Goal: Check status: Check status

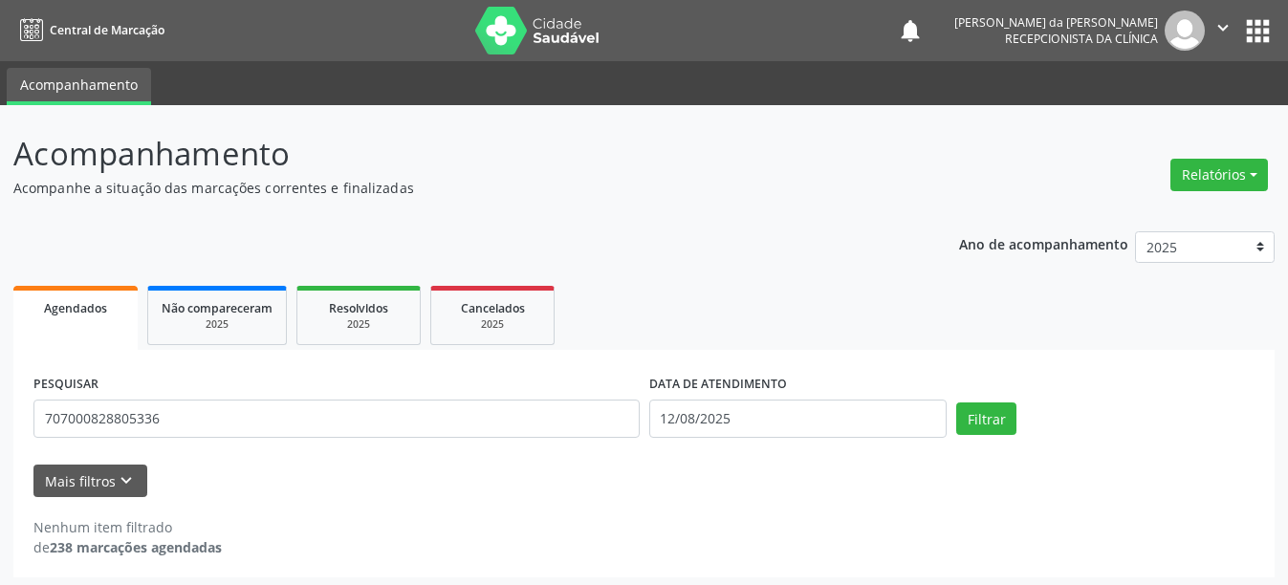
scroll to position [6, 0]
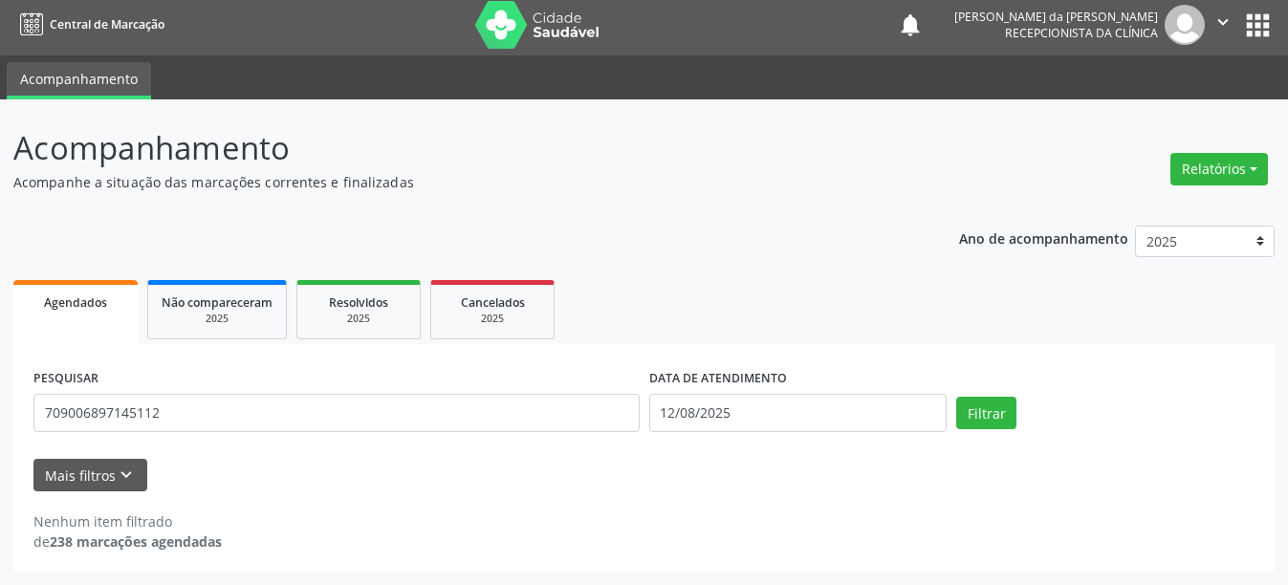
type input "709006897145112"
click at [956, 397] on button "Filtrar" at bounding box center [986, 413] width 60 height 33
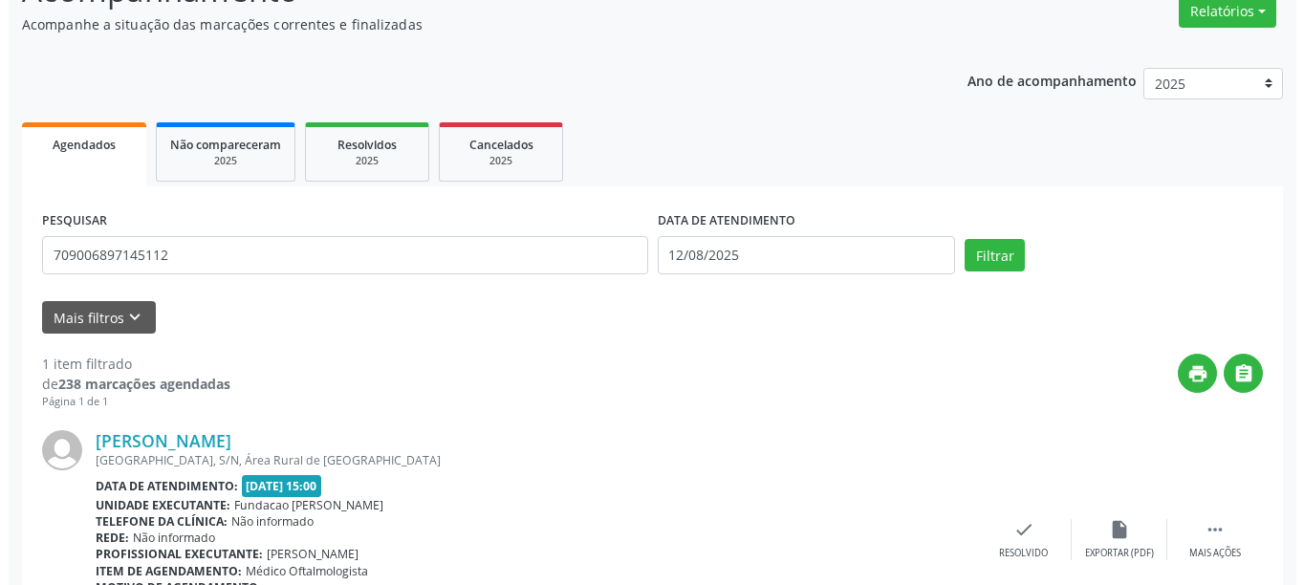
scroll to position [280, 0]
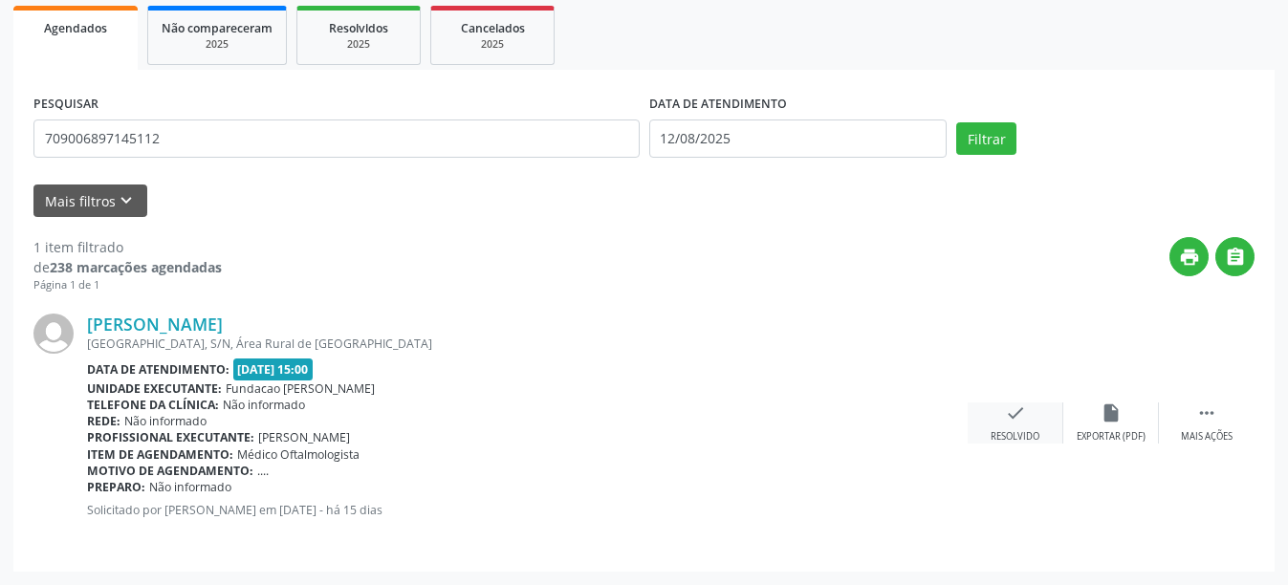
click at [1015, 418] on icon "check" at bounding box center [1015, 413] width 21 height 21
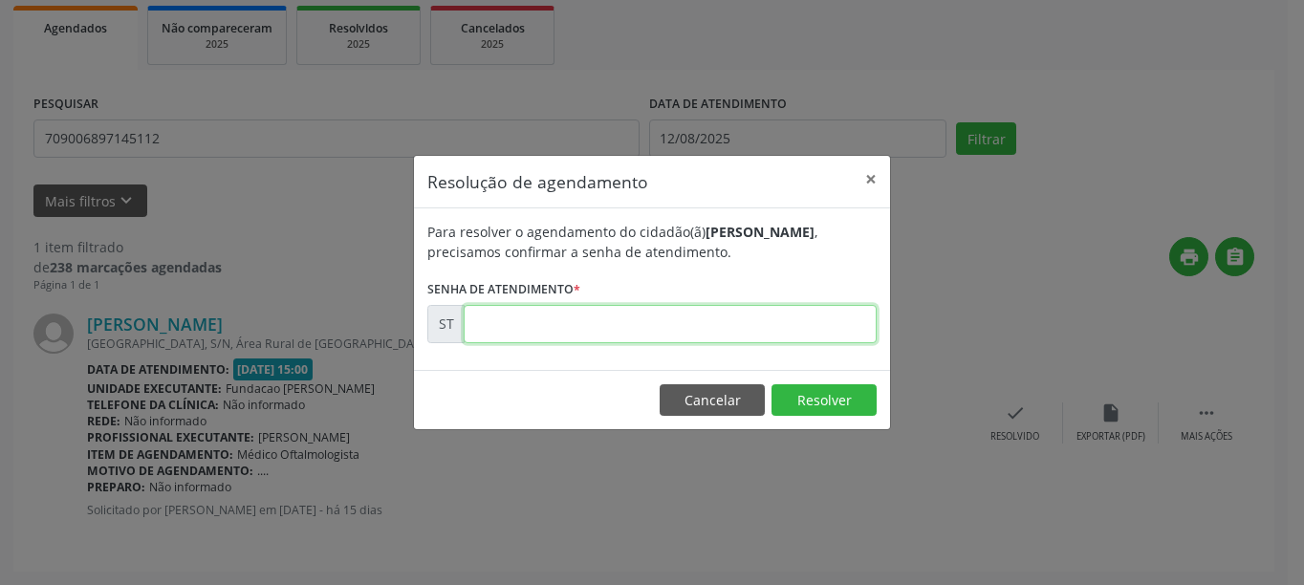
click at [570, 329] on input "text" at bounding box center [670, 324] width 413 height 38
type input "00012942"
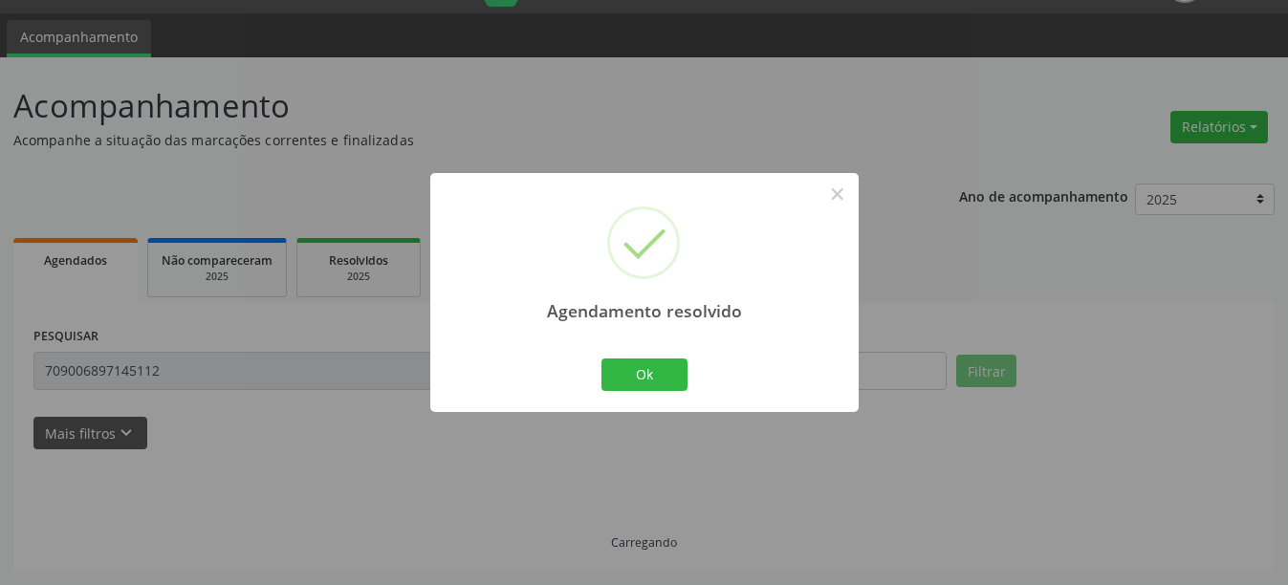
scroll to position [68, 0]
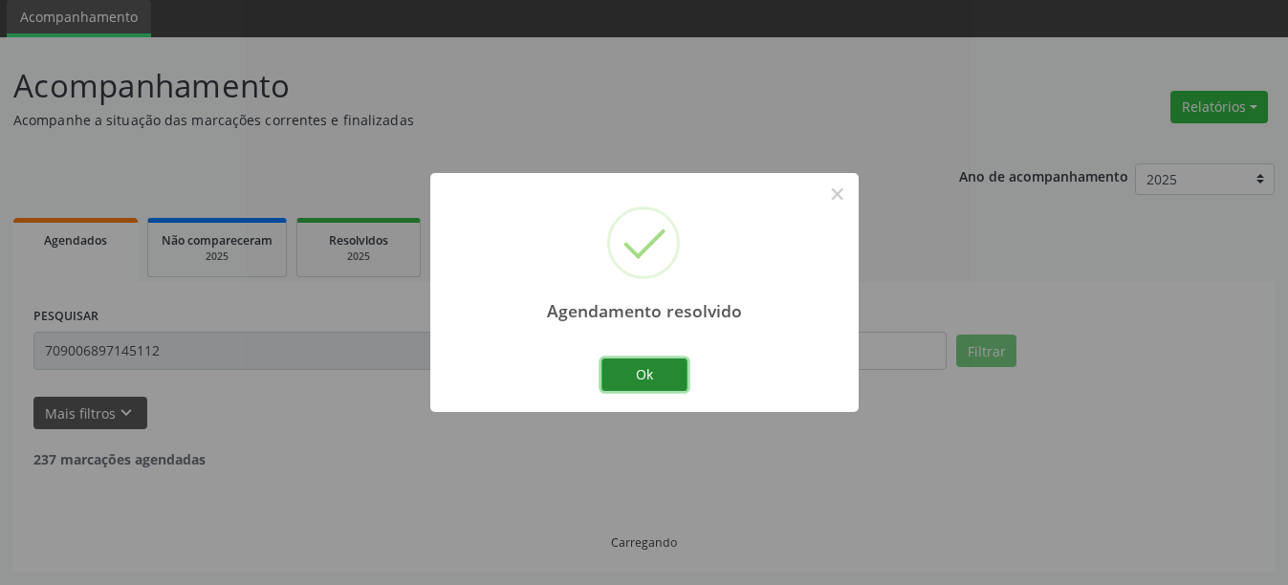
click at [649, 383] on button "Ok" at bounding box center [644, 375] width 86 height 33
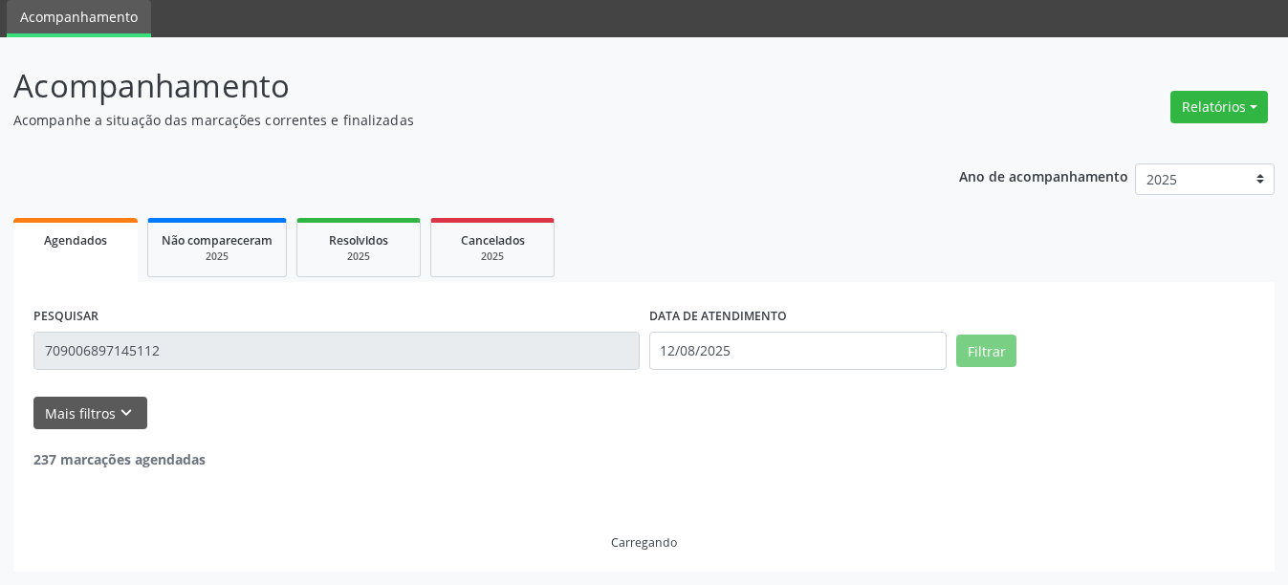
scroll to position [6, 0]
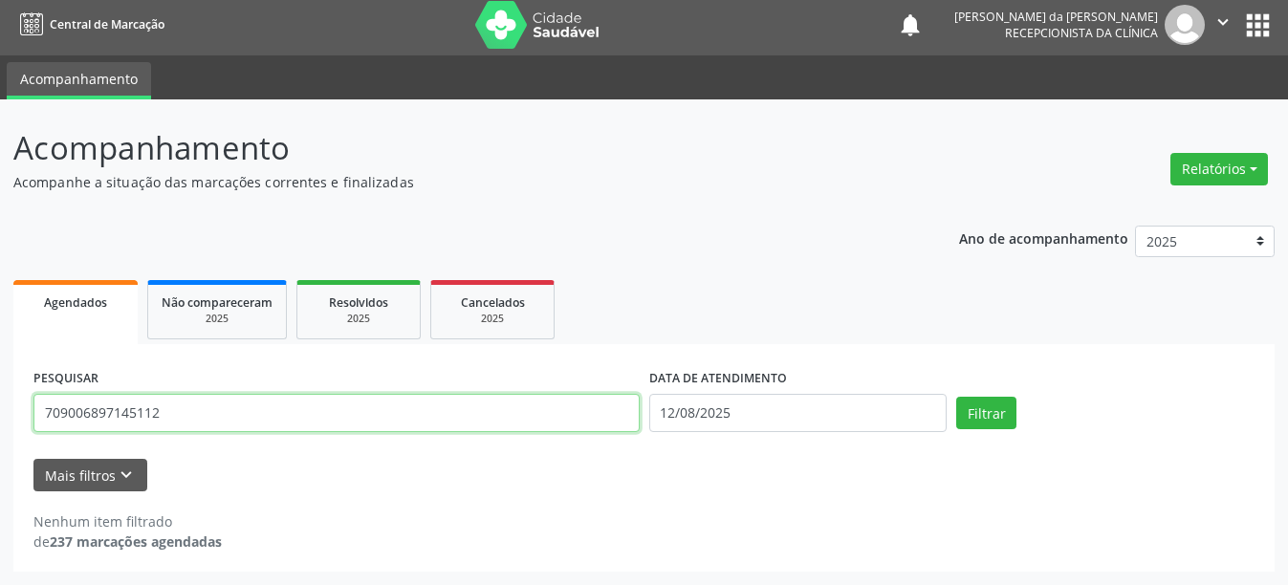
click at [188, 422] on input "709006897145112" at bounding box center [336, 413] width 606 height 38
type input "7"
type input "898004606652421"
click at [956, 397] on button "Filtrar" at bounding box center [986, 413] width 60 height 33
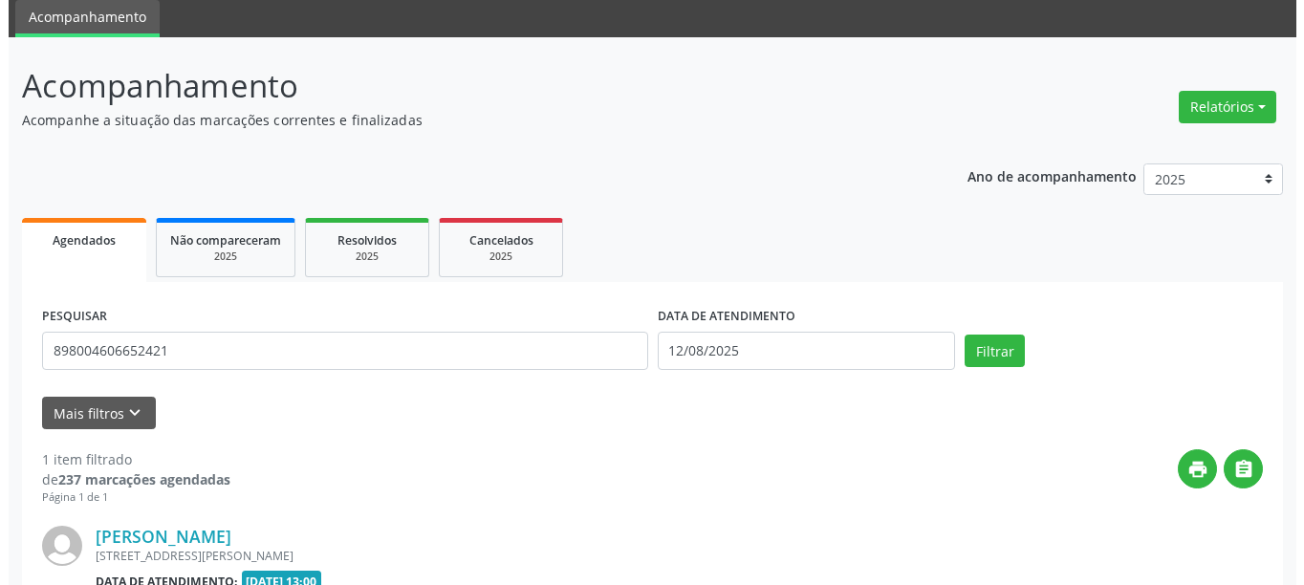
scroll to position [280, 0]
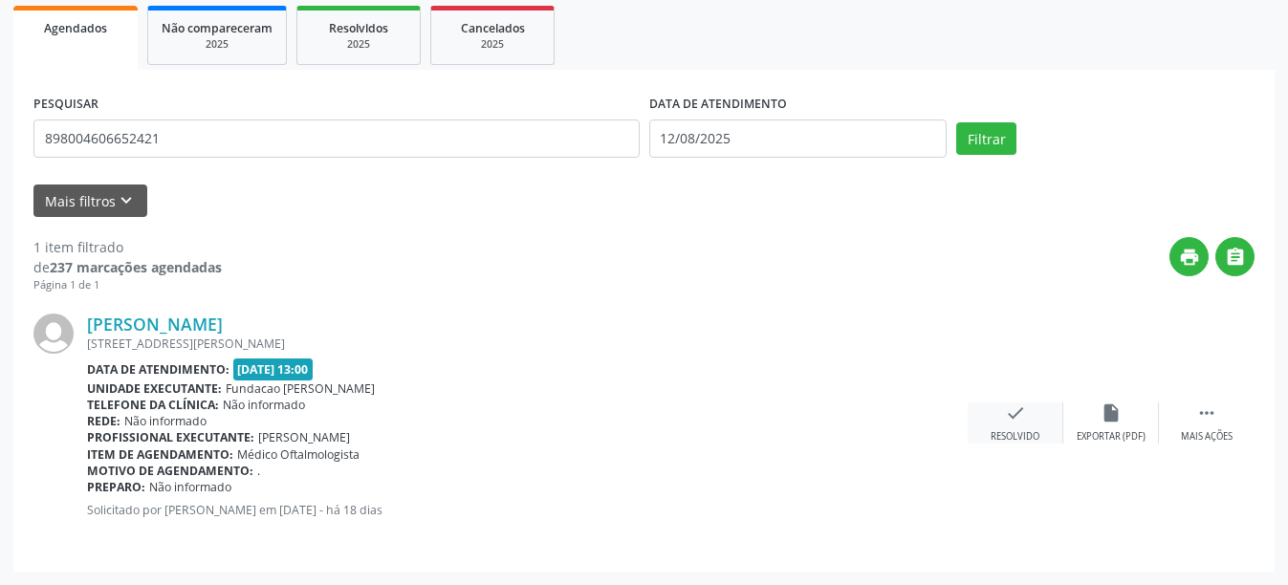
click at [1015, 422] on icon "check" at bounding box center [1015, 413] width 21 height 21
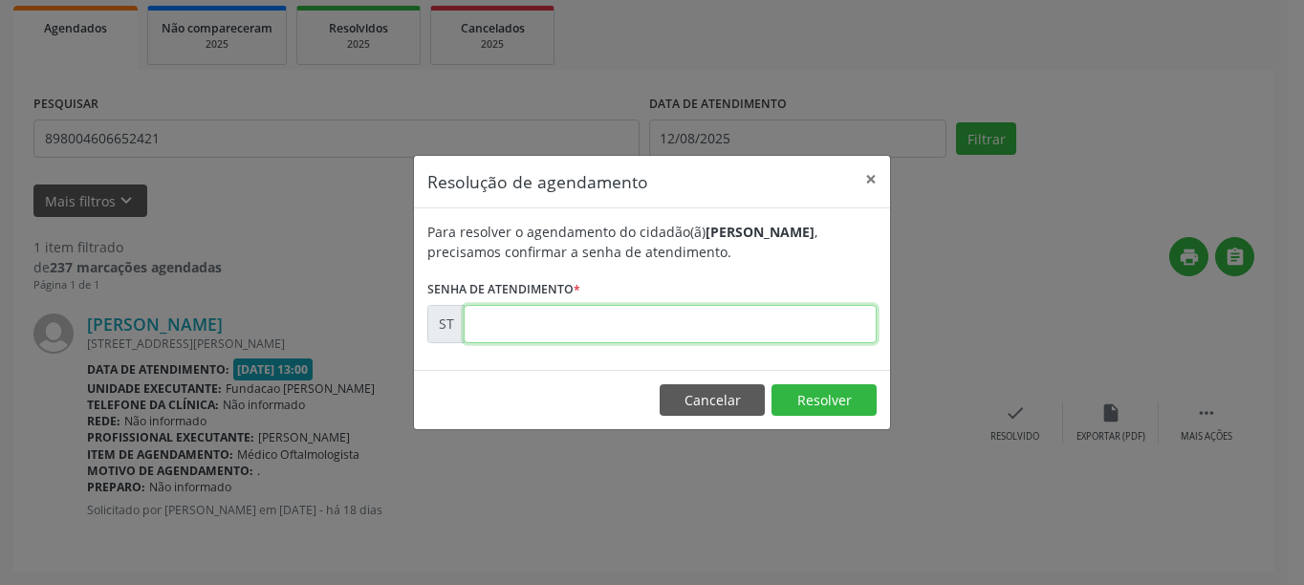
click at [598, 328] on input "text" at bounding box center [670, 324] width 413 height 38
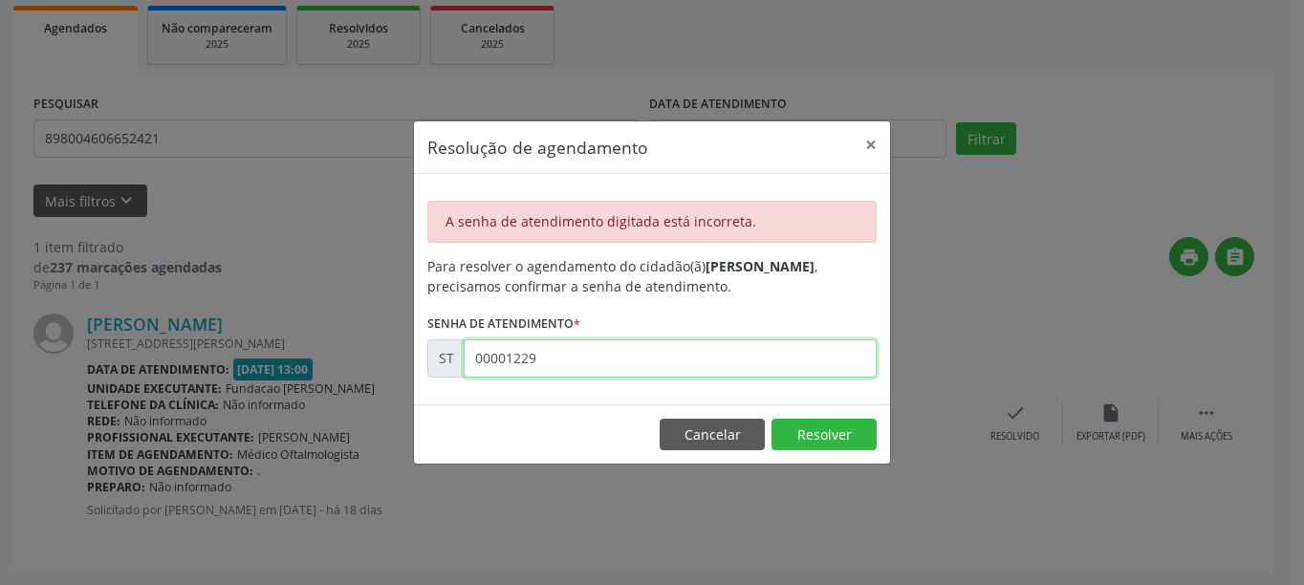
click at [586, 365] on input "00001229" at bounding box center [670, 358] width 413 height 38
type input "00012299"
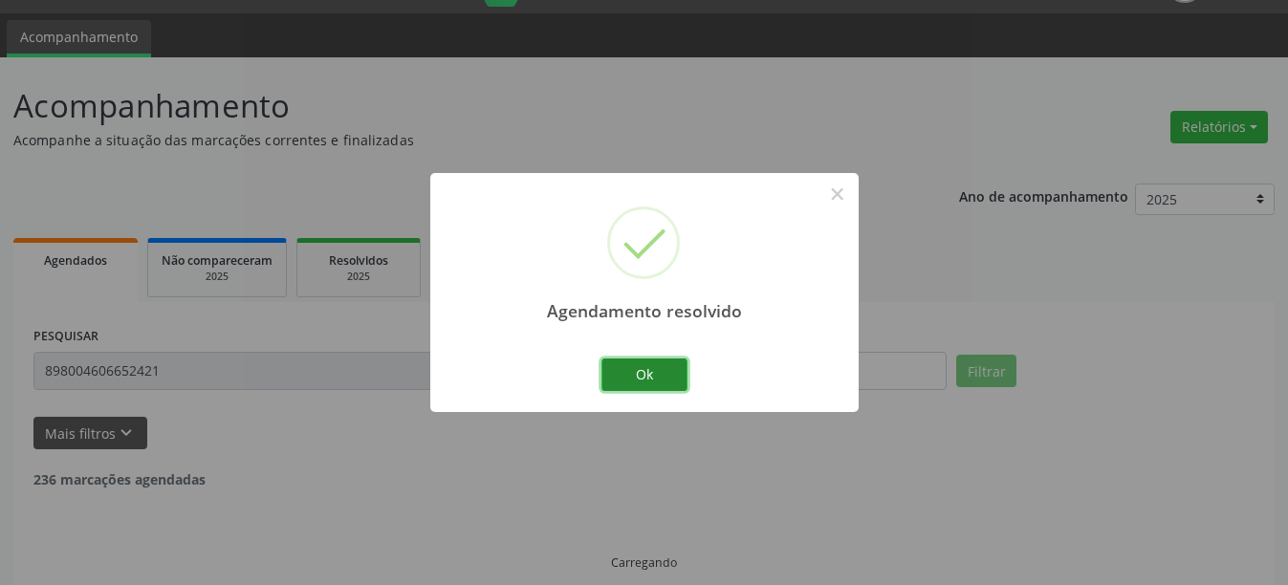
scroll to position [68, 0]
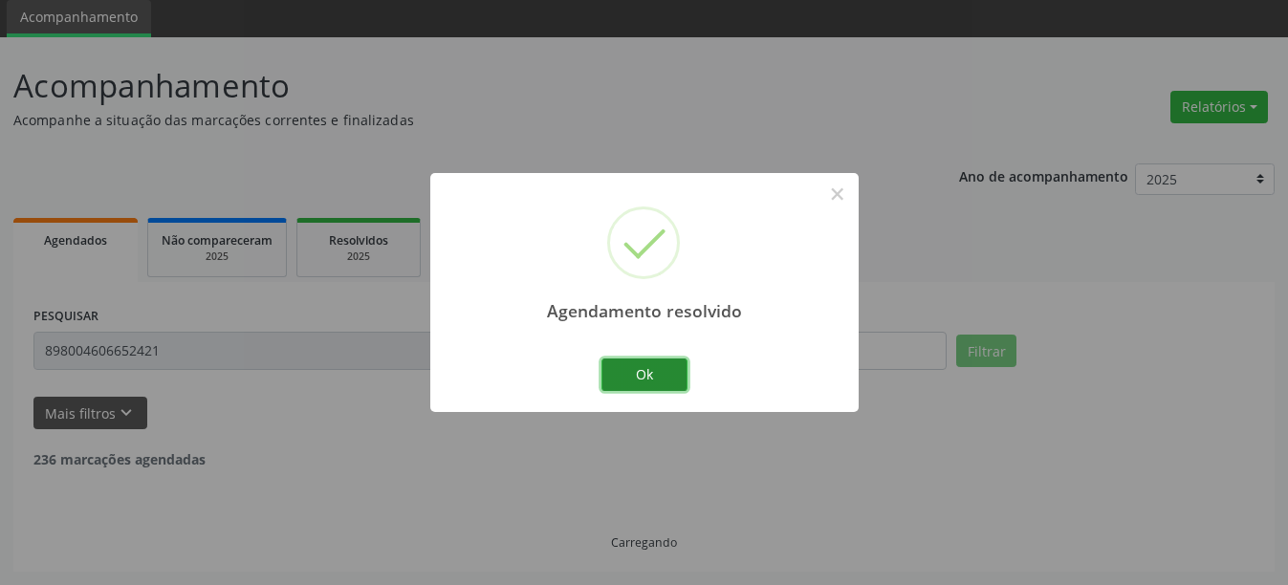
click at [648, 384] on button "Ok" at bounding box center [644, 375] width 86 height 33
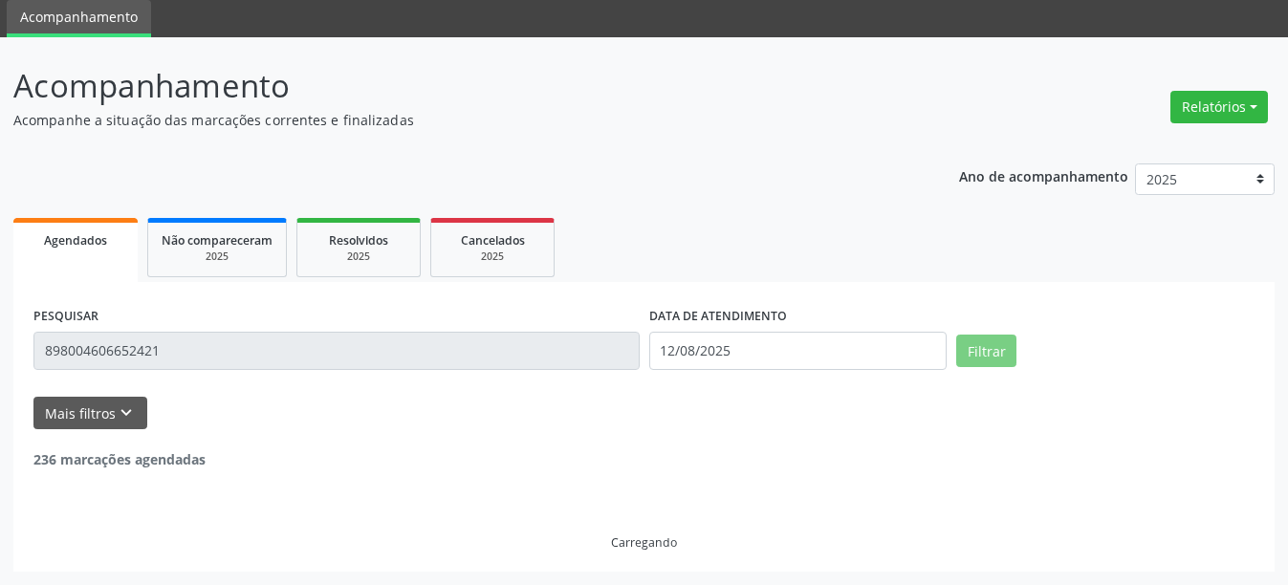
scroll to position [6, 0]
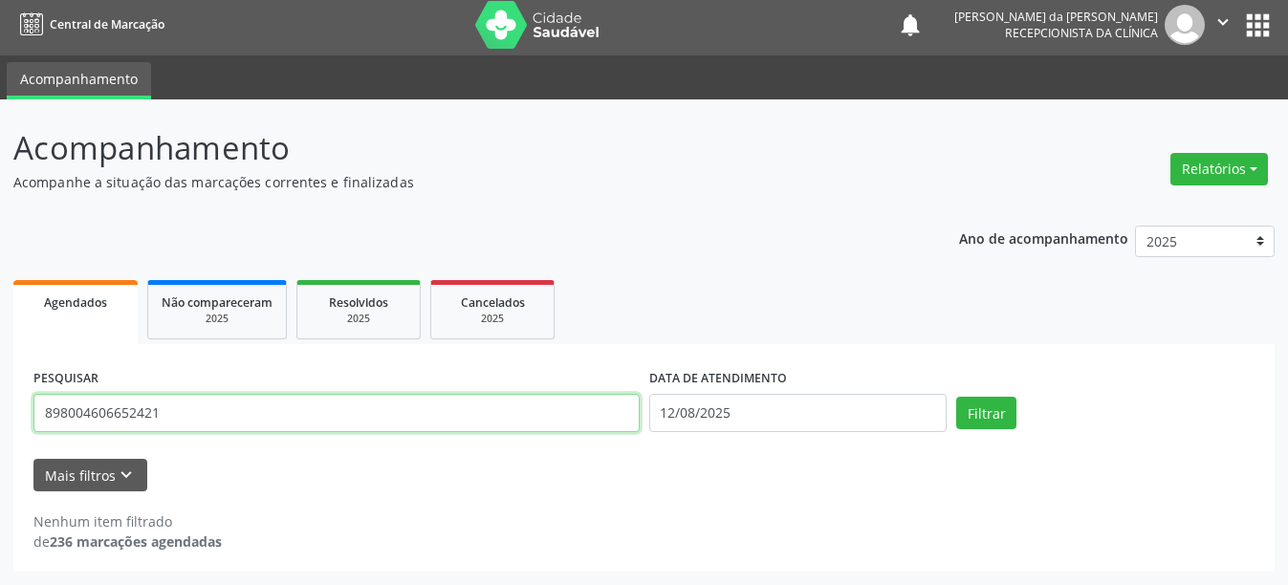
click at [201, 407] on input "898004606652421" at bounding box center [336, 413] width 606 height 38
type input "8"
type input "700006058363807"
click at [956, 397] on button "Filtrar" at bounding box center [986, 413] width 60 height 33
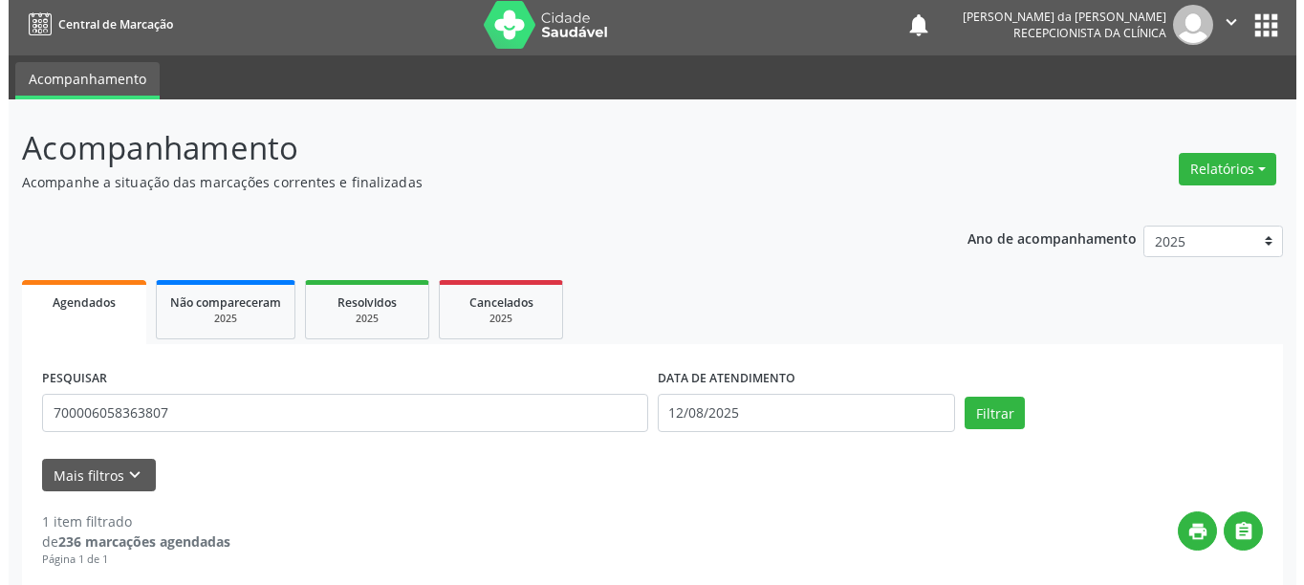
scroll to position [280, 0]
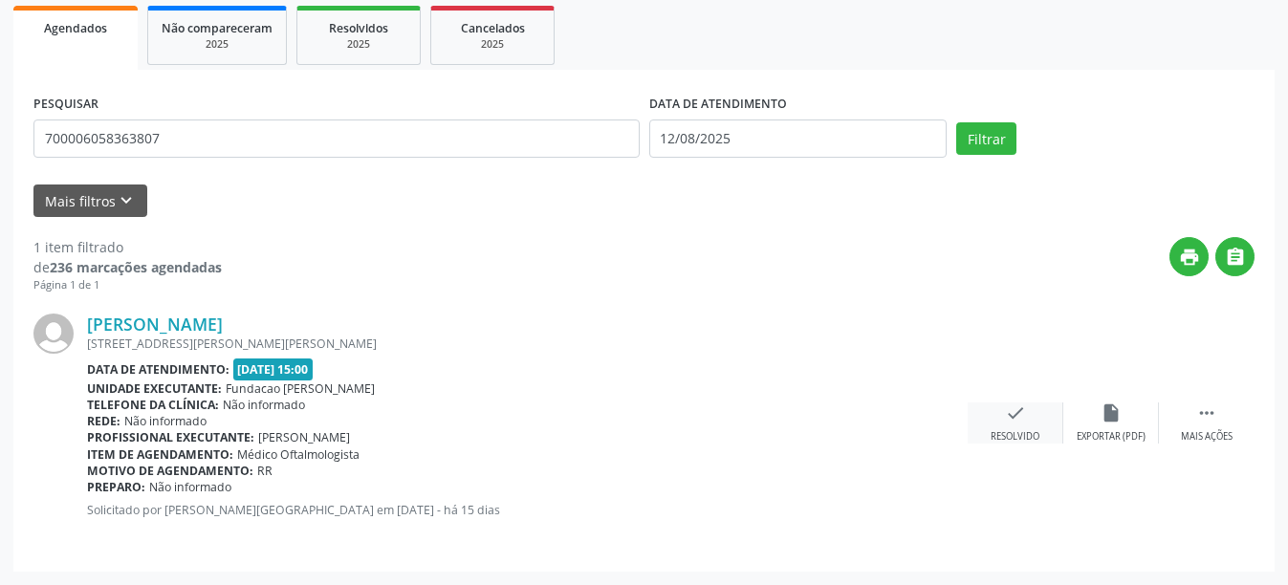
click at [1030, 418] on div "check Resolvido" at bounding box center [1016, 423] width 96 height 41
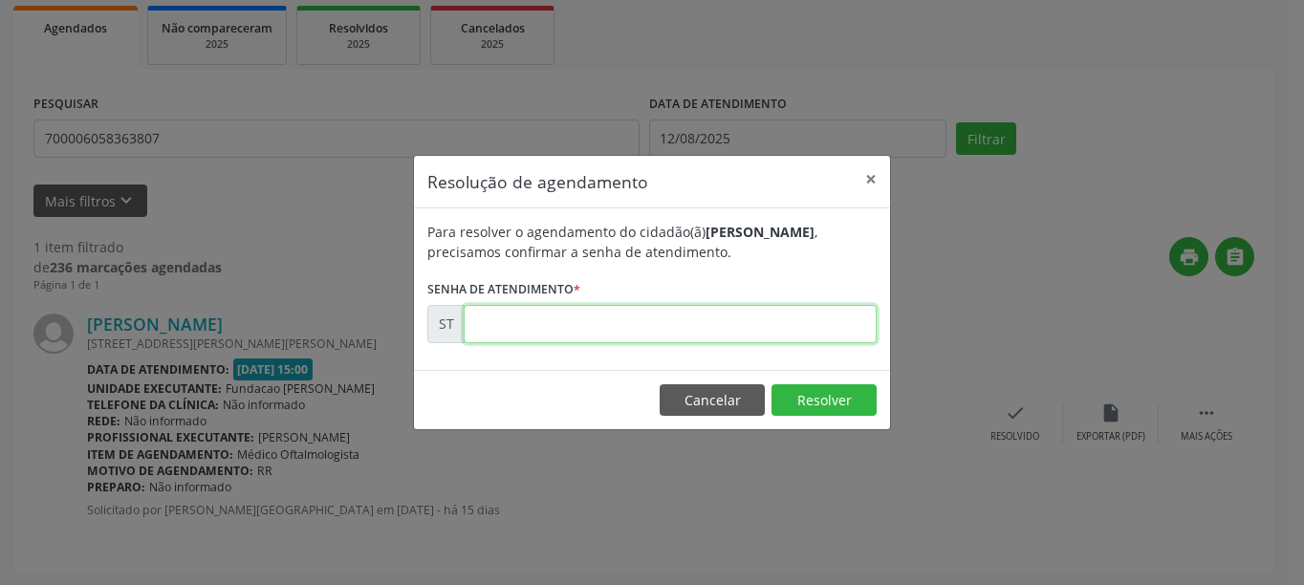
click at [750, 319] on input "text" at bounding box center [670, 324] width 413 height 38
type input "00012993"
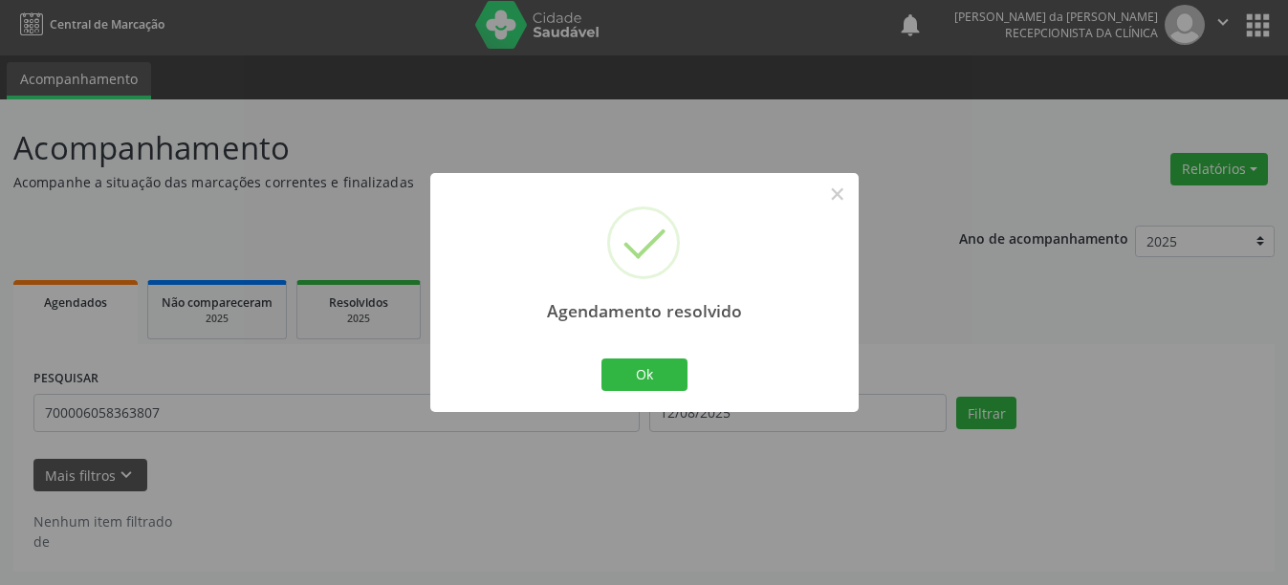
scroll to position [6, 0]
click at [630, 383] on button "Ok" at bounding box center [644, 375] width 86 height 33
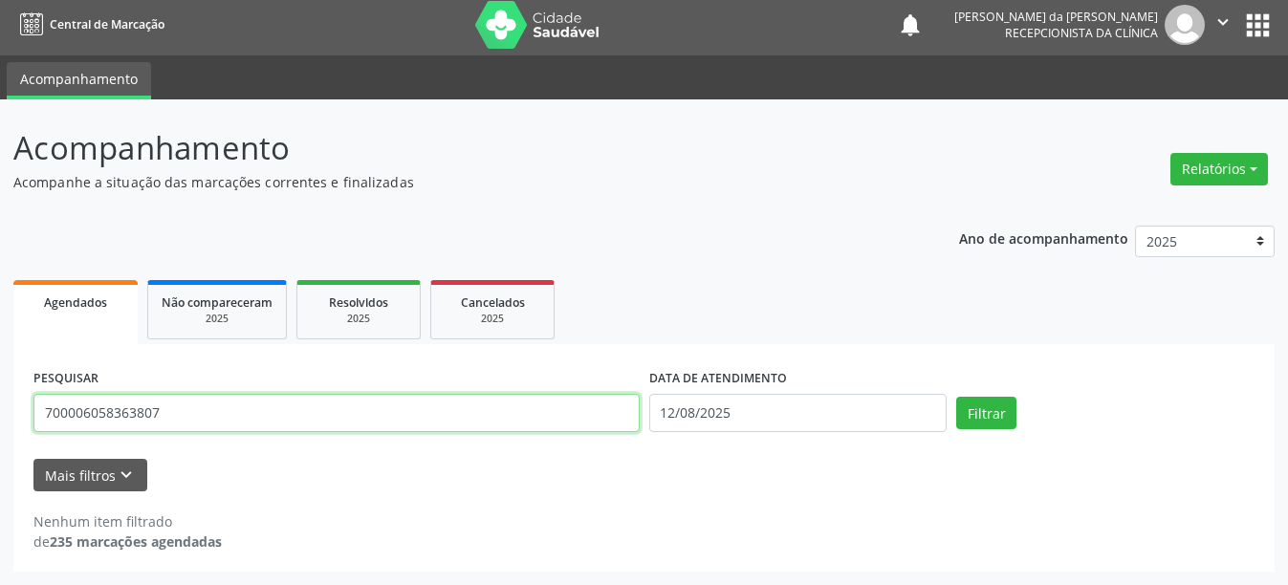
click at [333, 429] on input "700006058363807" at bounding box center [336, 413] width 606 height 38
type input "7"
type input "898003431062336"
click at [956, 397] on button "Filtrar" at bounding box center [986, 413] width 60 height 33
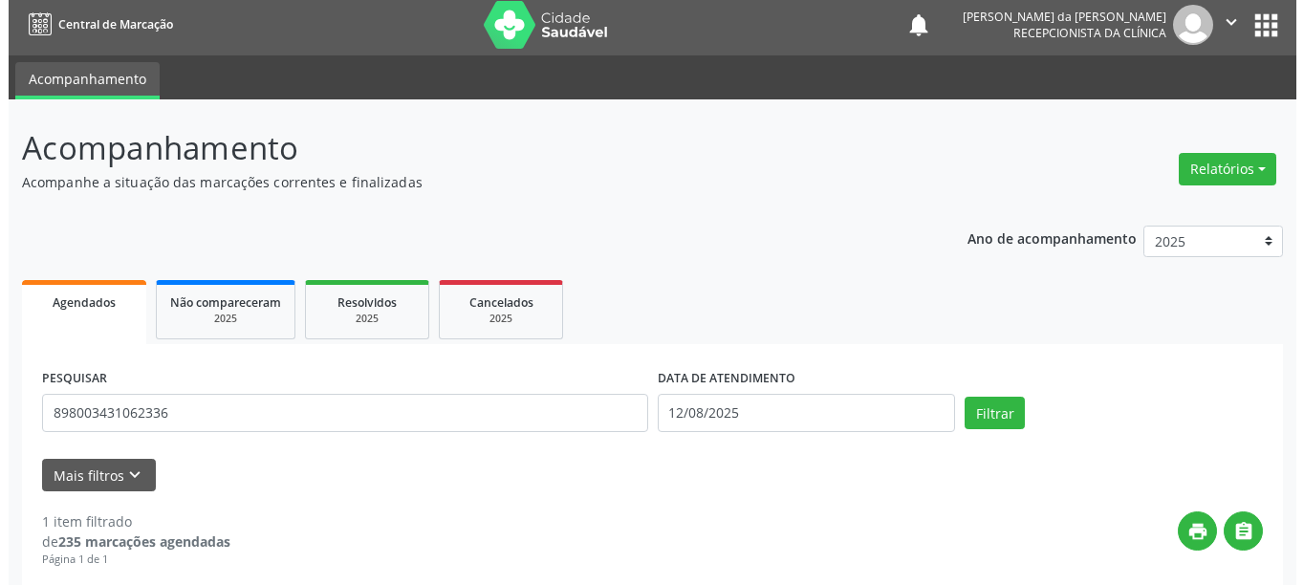
scroll to position [280, 0]
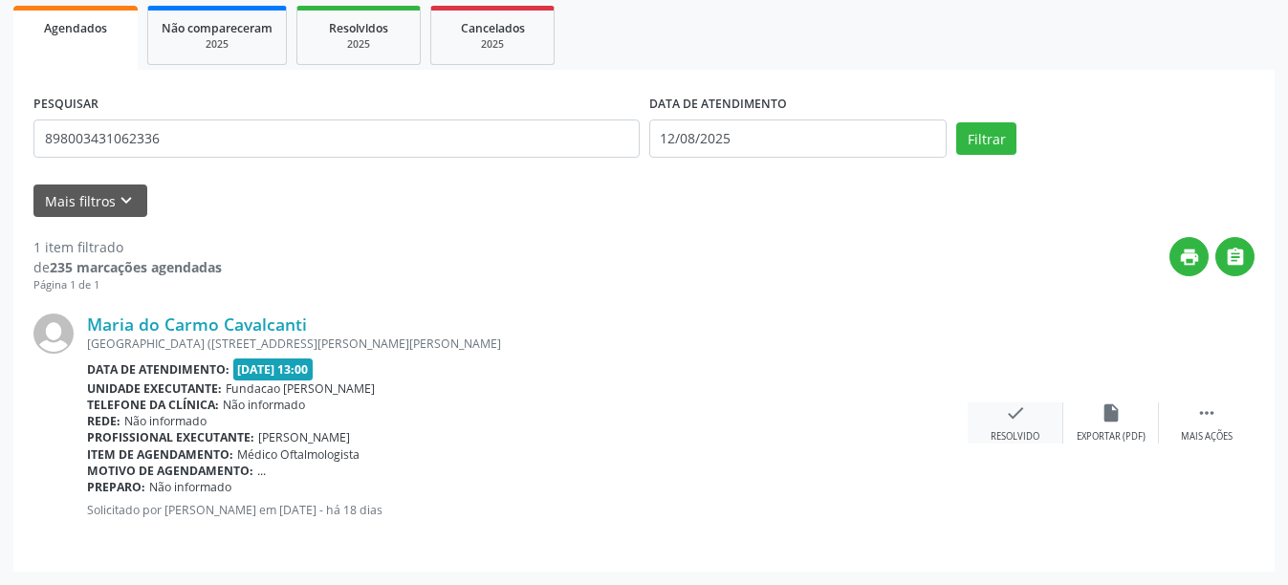
click at [1029, 426] on div "check Resolvido" at bounding box center [1016, 423] width 96 height 41
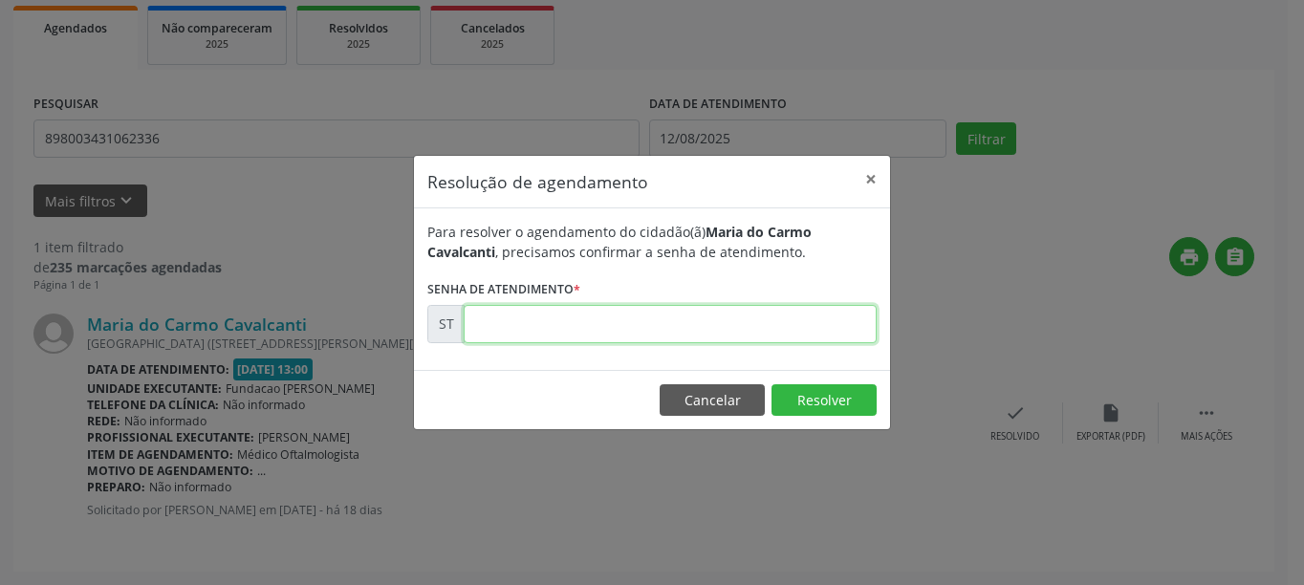
click at [659, 327] on input "text" at bounding box center [670, 324] width 413 height 38
type input "00012426"
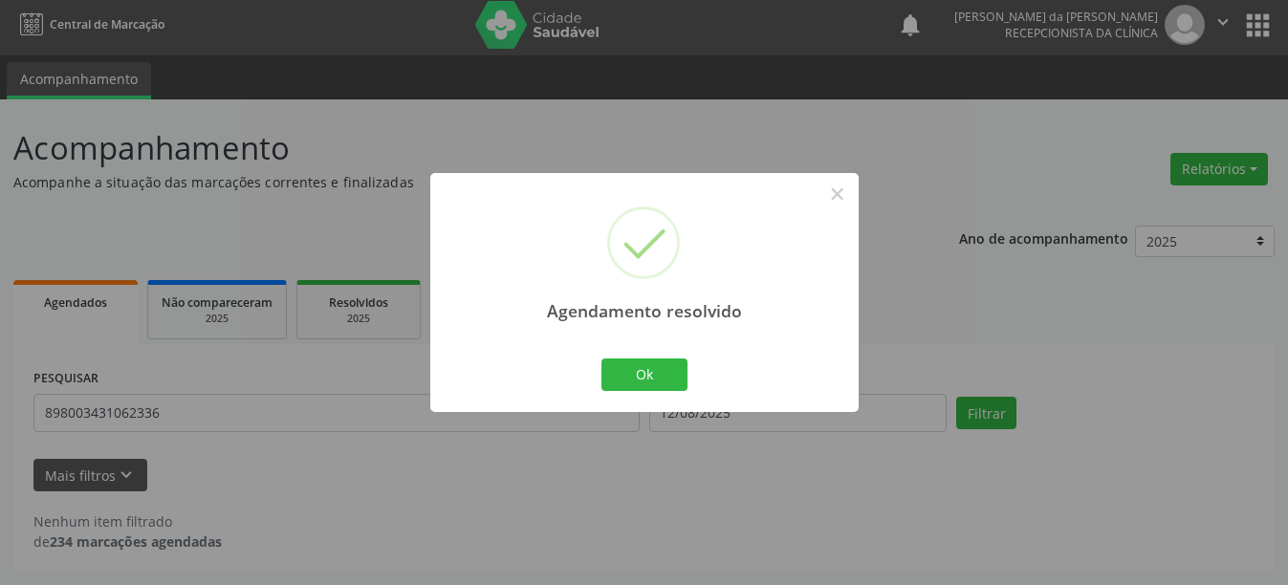
scroll to position [6, 0]
click at [662, 373] on button "Ok" at bounding box center [644, 375] width 86 height 33
